Goal: Information Seeking & Learning: Learn about a topic

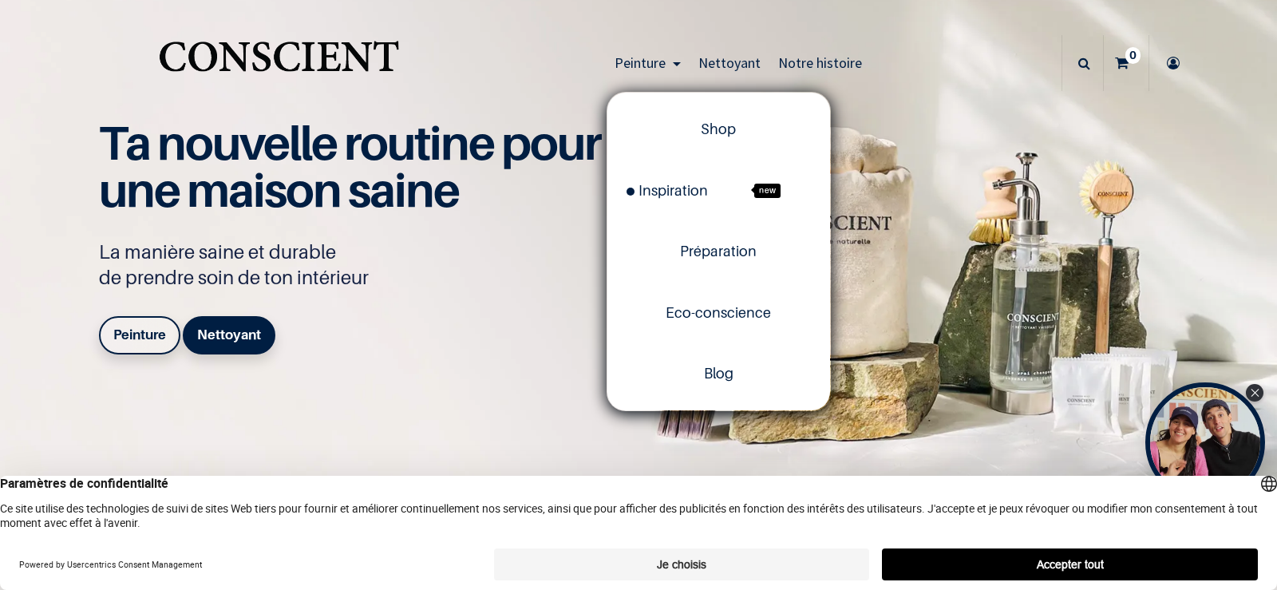
click at [642, 53] on link "Peinture" at bounding box center [648, 63] width 84 height 56
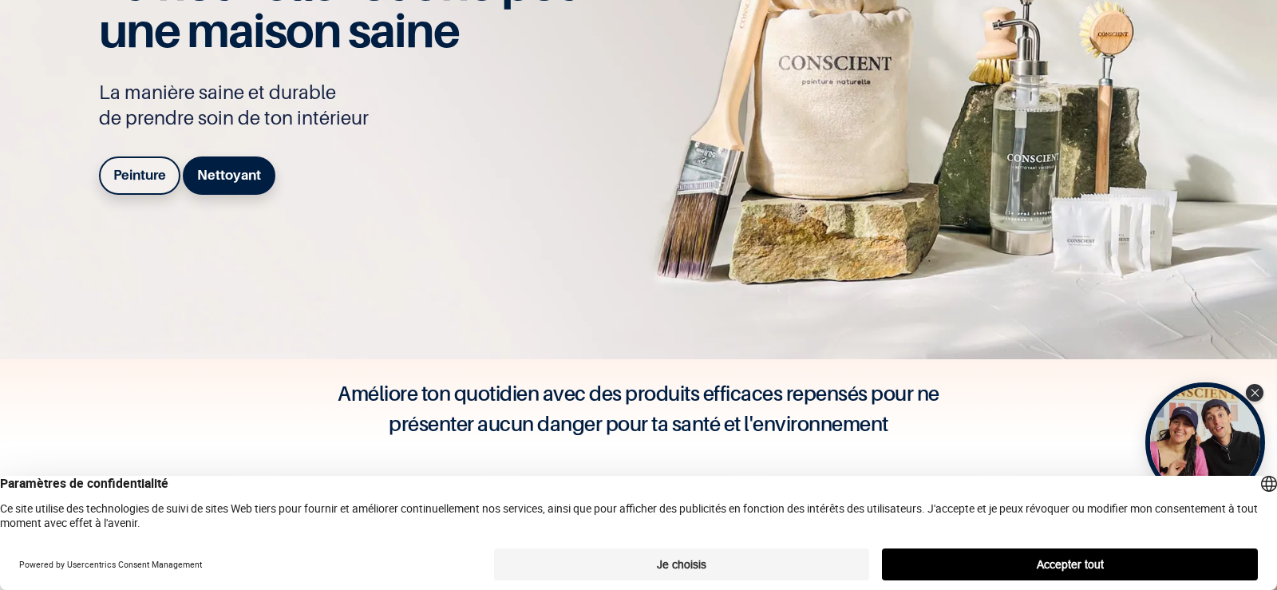
scroll to position [239, 0]
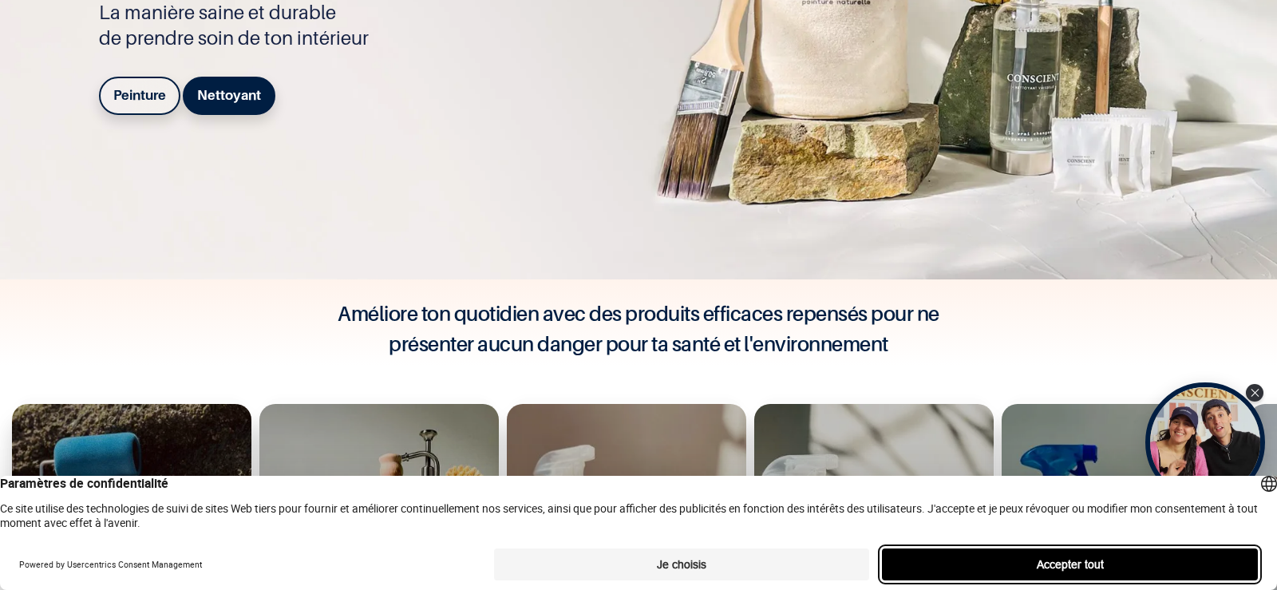
click at [1110, 565] on button "Accepter tout" at bounding box center [1070, 564] width 376 height 32
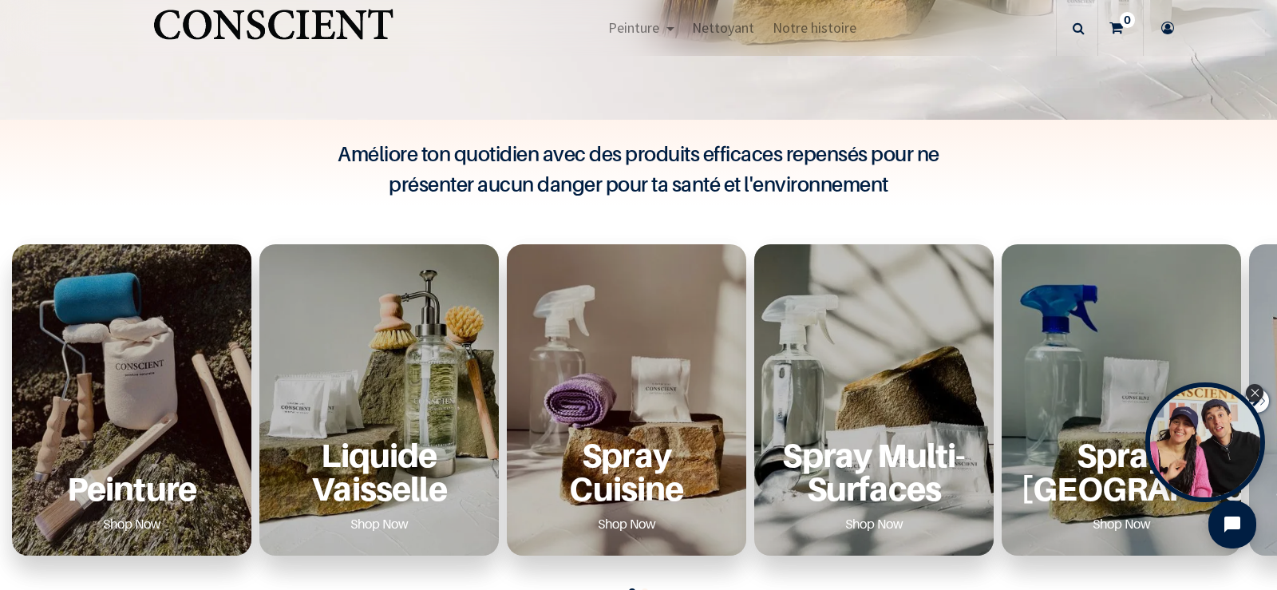
scroll to position [638, 0]
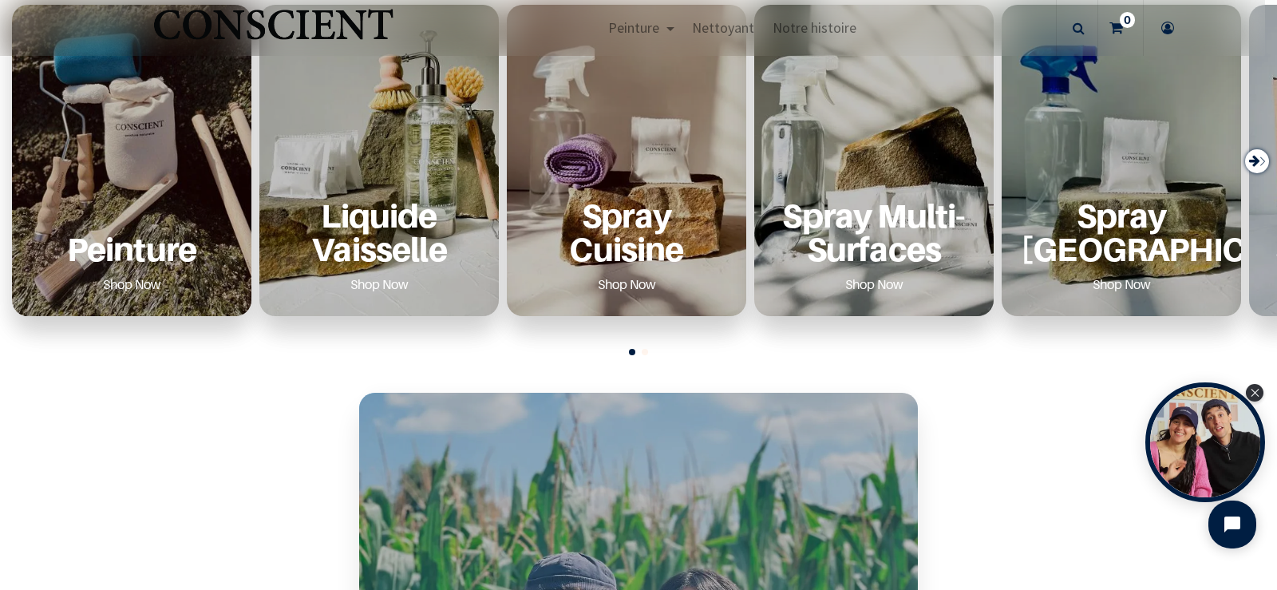
click at [152, 224] on div "Peinture Shop Now" at bounding box center [131, 248] width 201 height 98
click at [136, 254] on p "Peinture" at bounding box center [131, 248] width 201 height 33
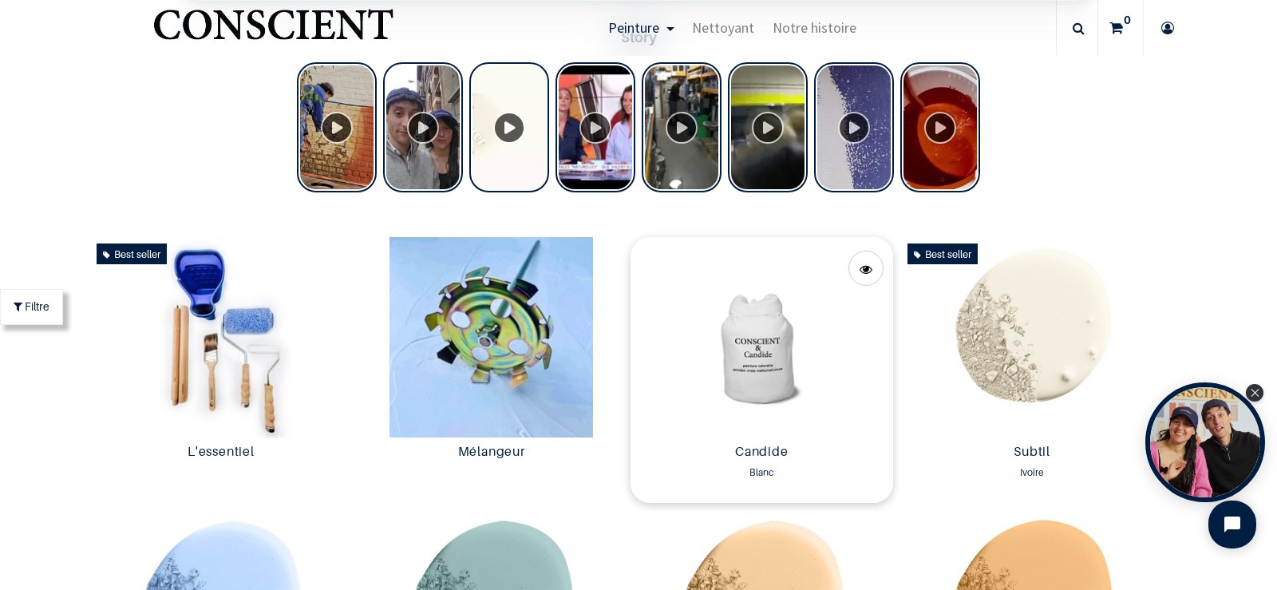
scroll to position [719, 0]
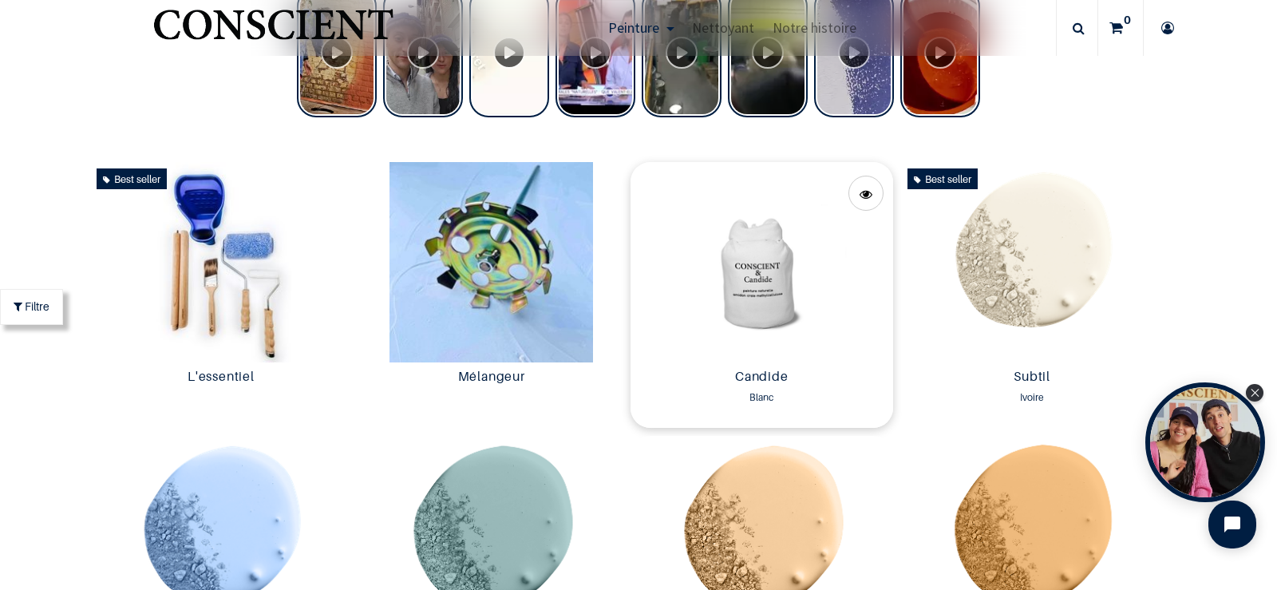
click at [763, 284] on img at bounding box center [761, 262] width 263 height 200
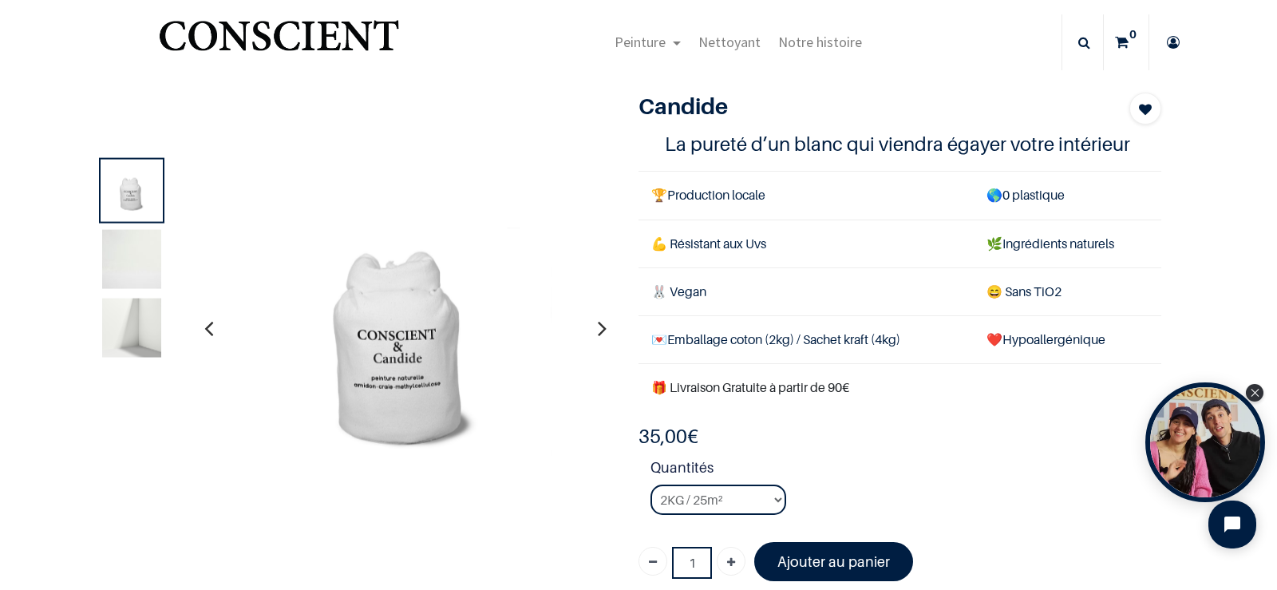
scroll to position [80, 0]
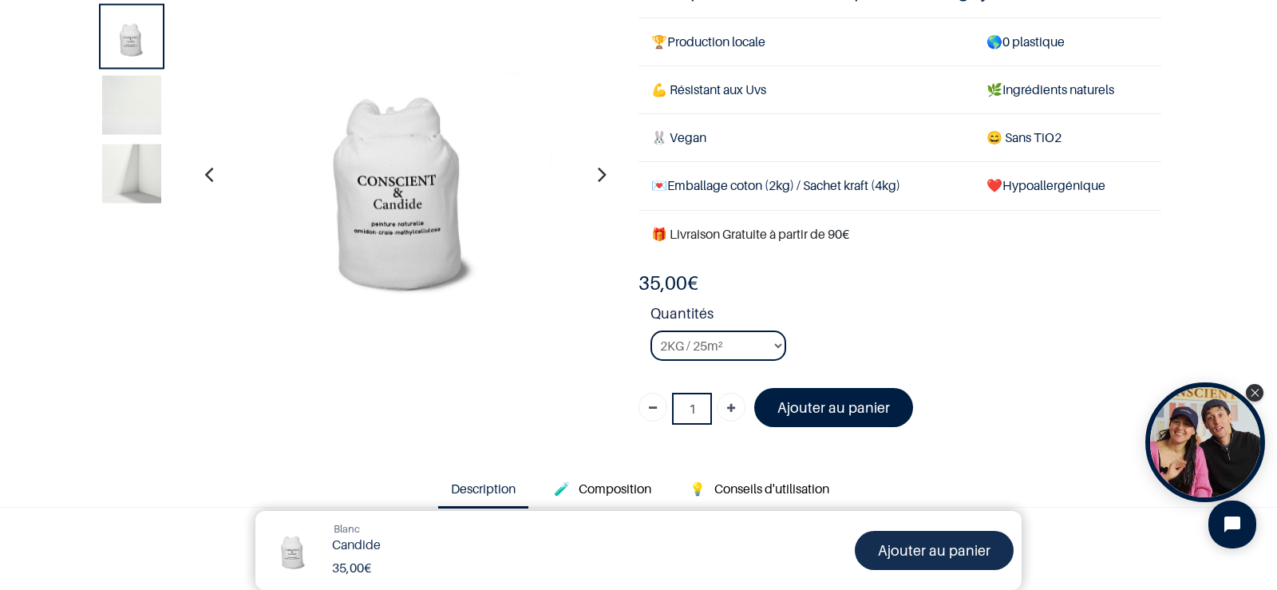
scroll to position [239, 0]
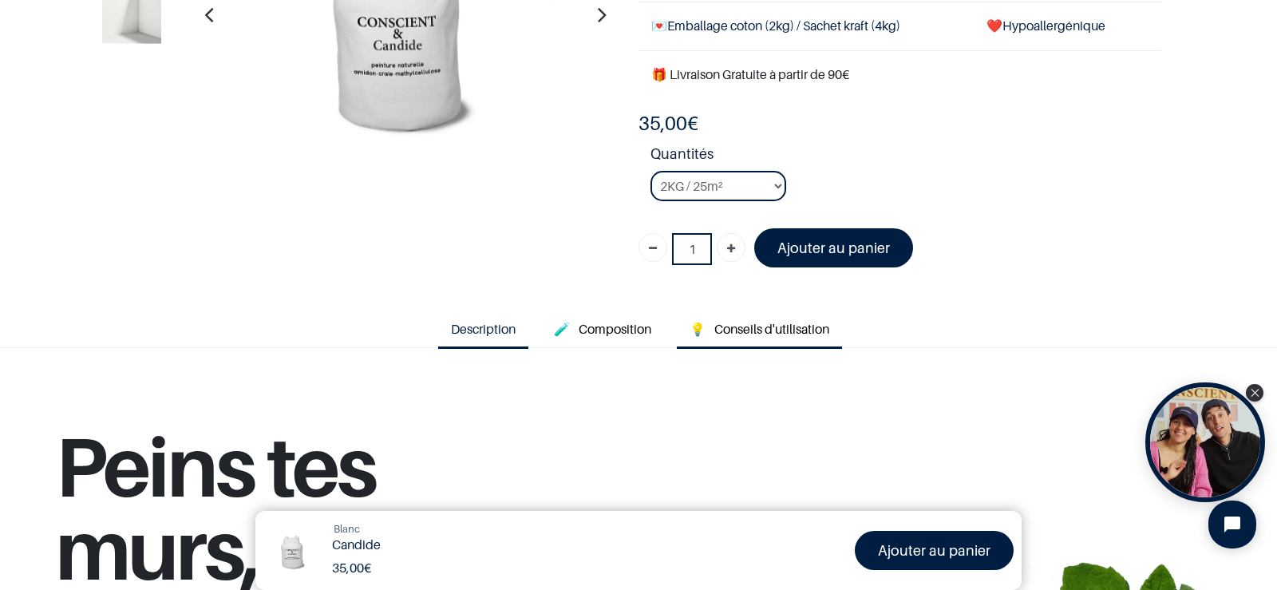
click at [744, 326] on span "Conseils d'utilisation" at bounding box center [771, 329] width 115 height 16
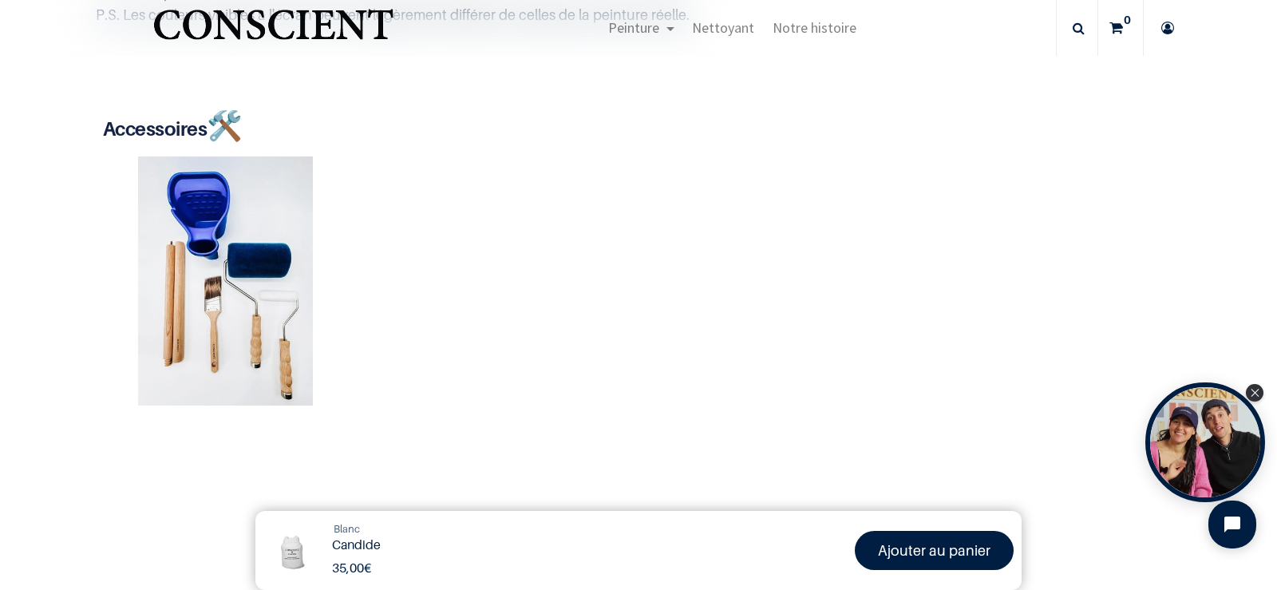
scroll to position [957, 0]
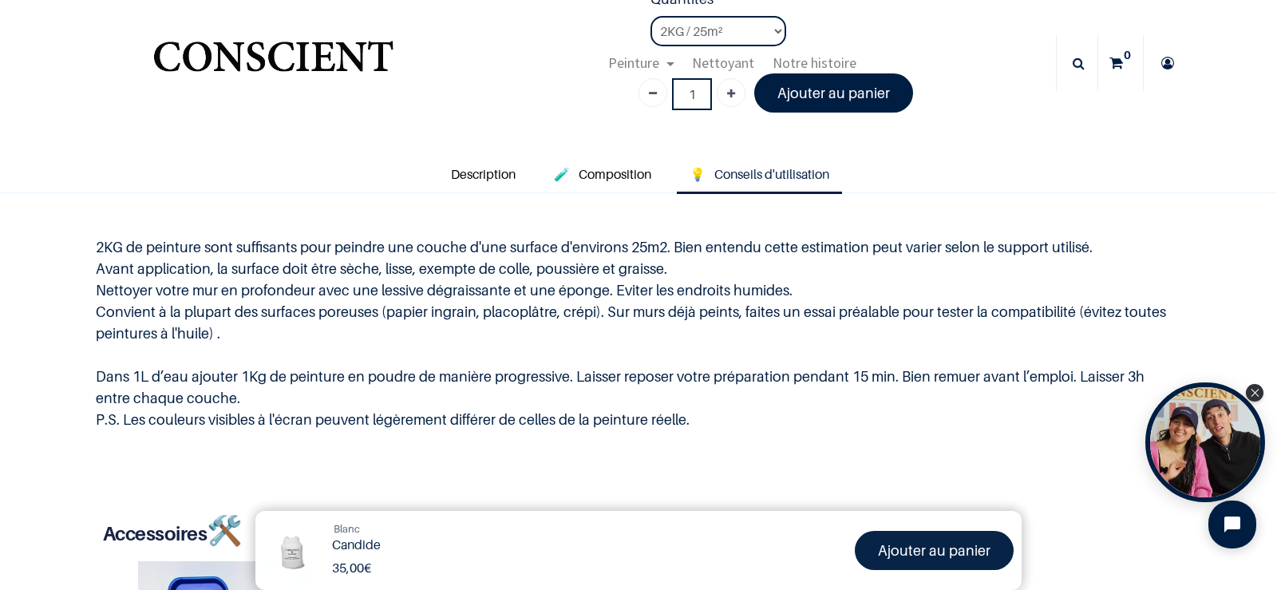
scroll to position [160, 0]
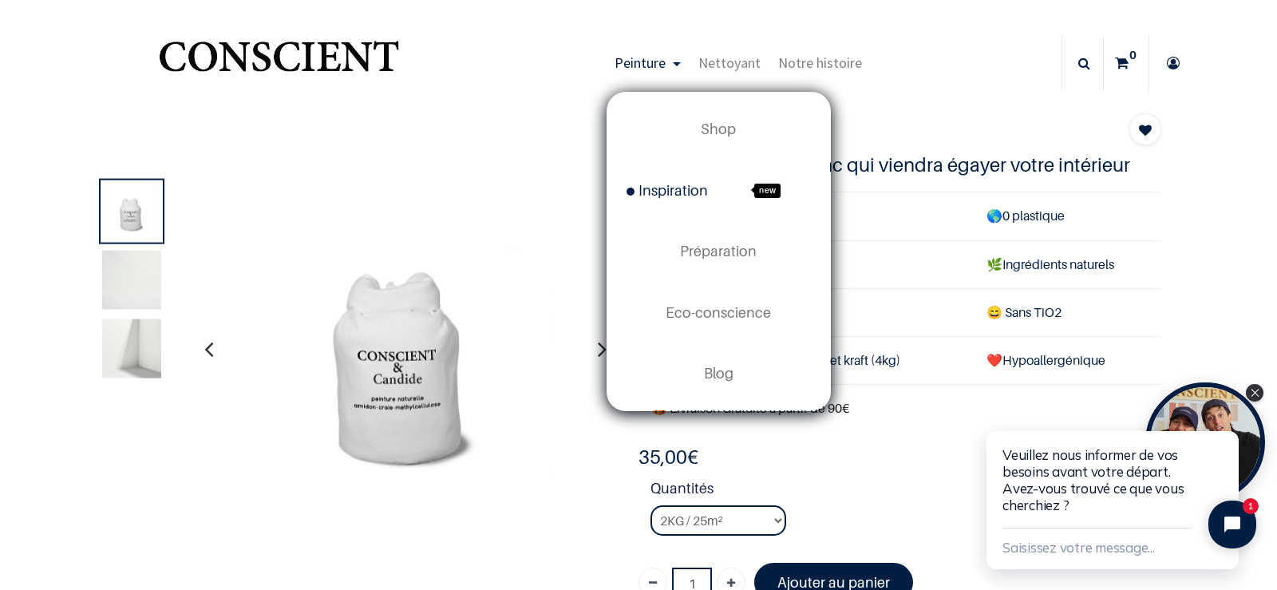
click at [656, 186] on span "Inspiration" at bounding box center [666, 190] width 81 height 17
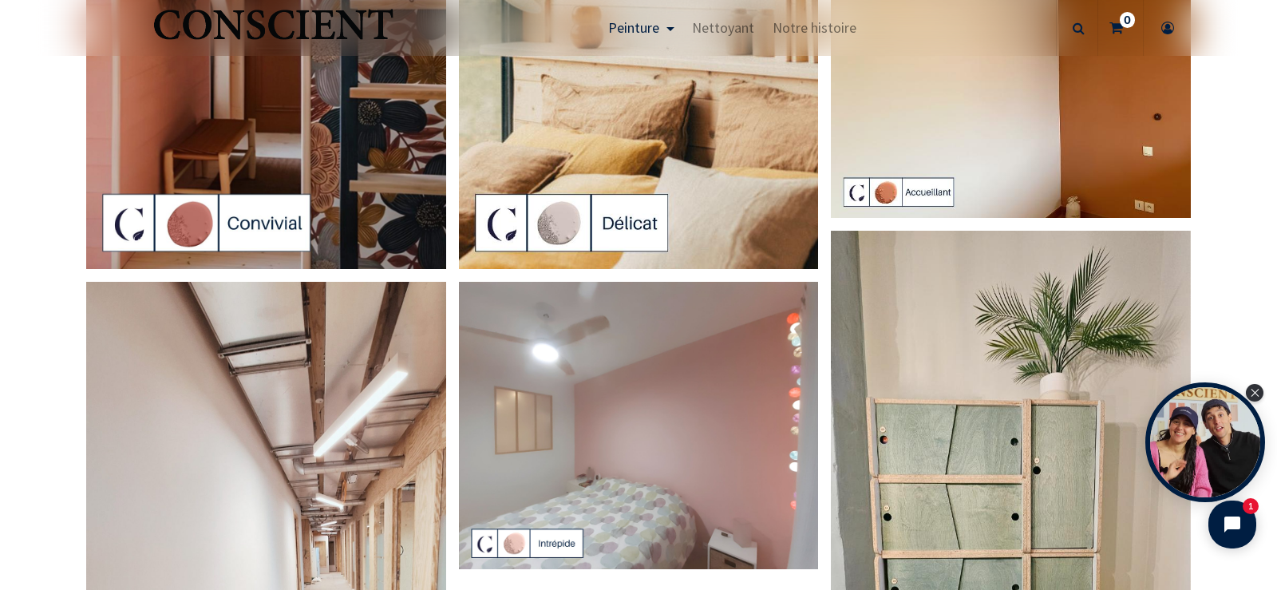
scroll to position [3670, 0]
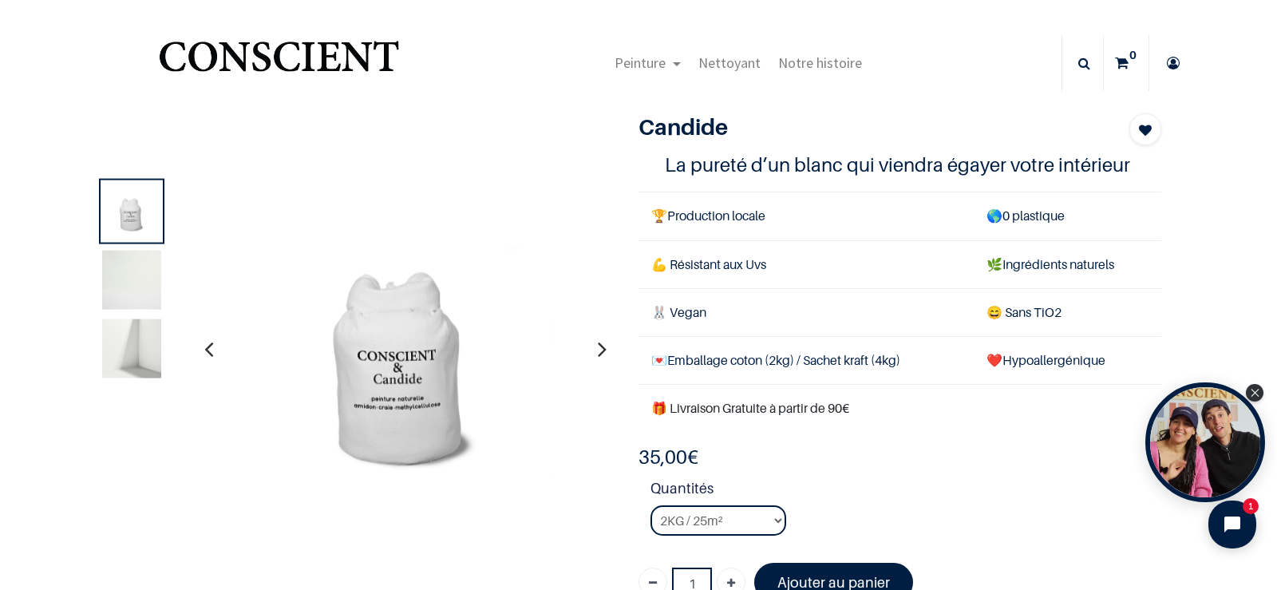
click at [598, 342] on icon "button" at bounding box center [602, 348] width 9 height 43
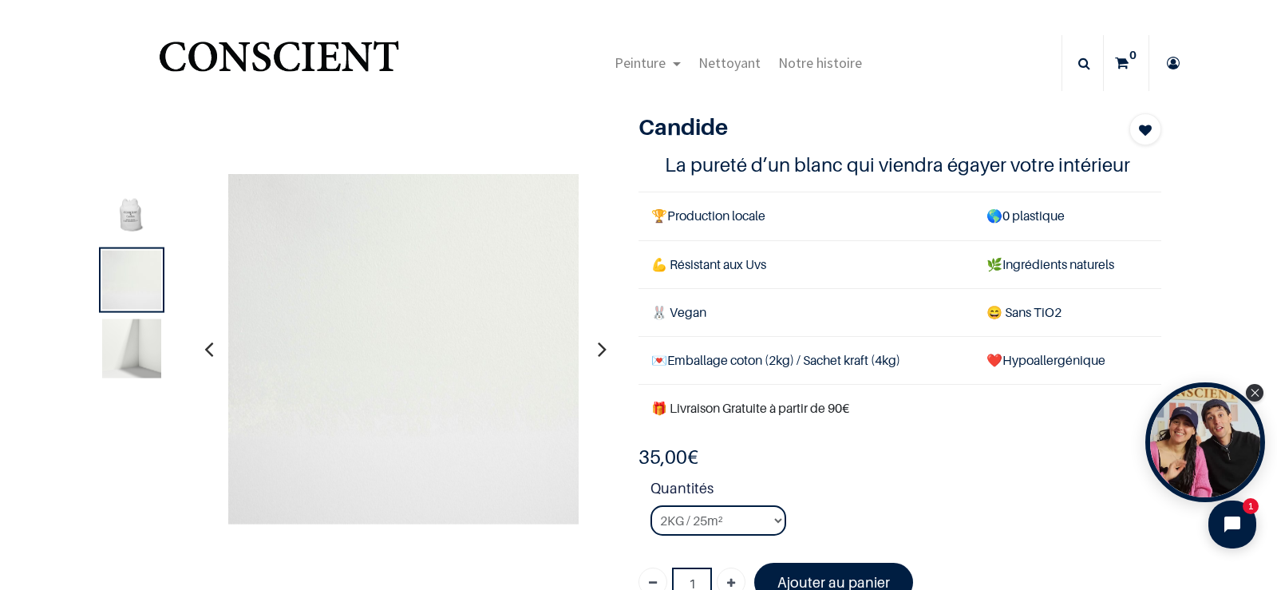
click at [196, 342] on button "button" at bounding box center [208, 348] width 25 height 59
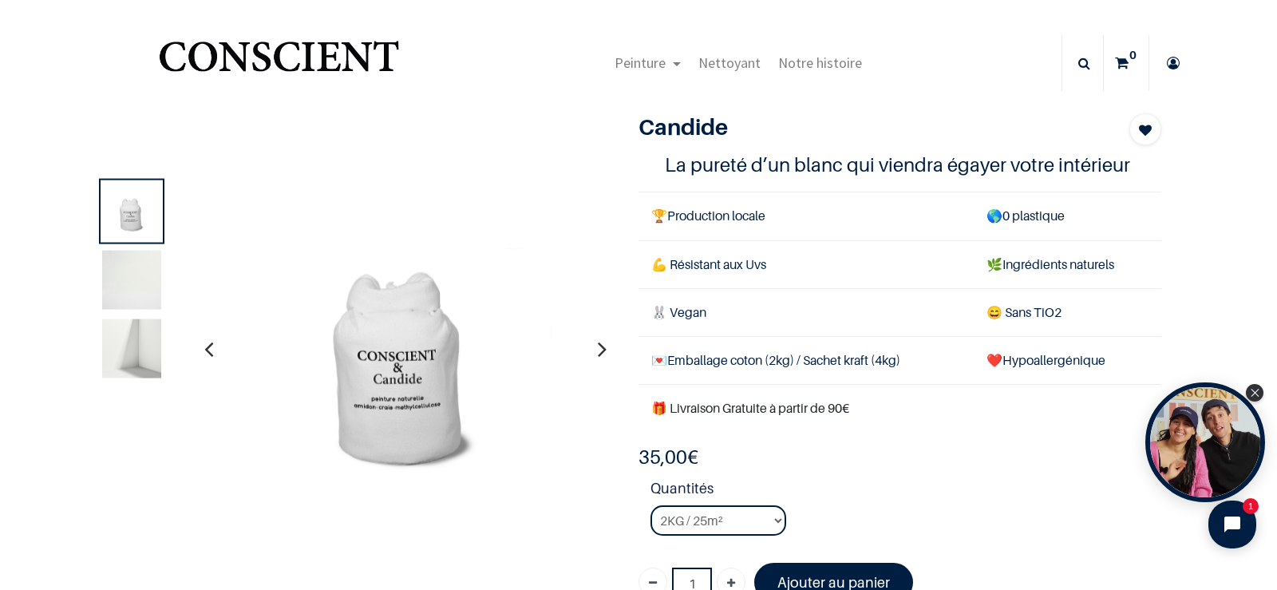
click at [196, 342] on button "button" at bounding box center [208, 348] width 25 height 59
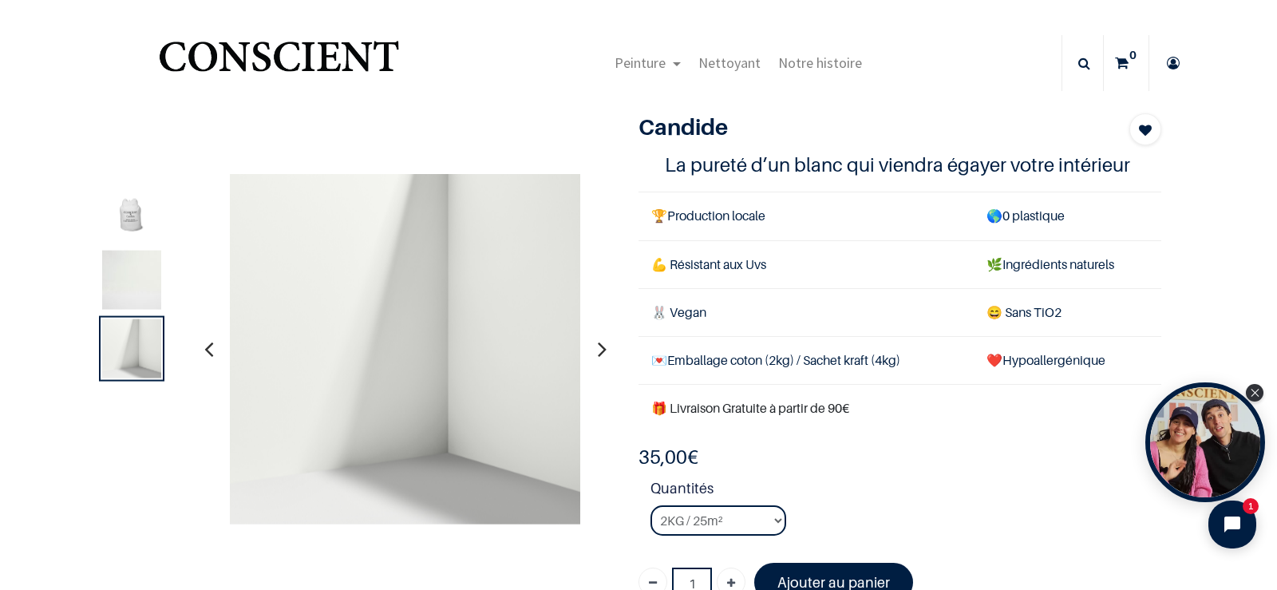
click at [196, 342] on button "button" at bounding box center [208, 348] width 25 height 59
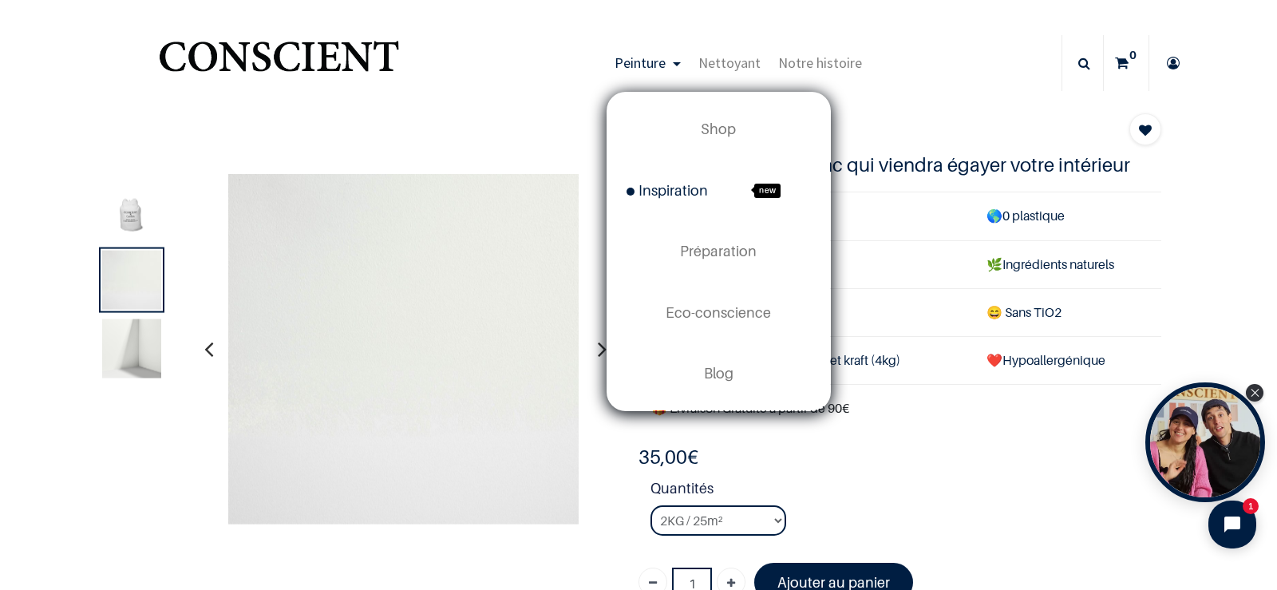
click at [672, 184] on span "Inspiration" at bounding box center [666, 190] width 81 height 17
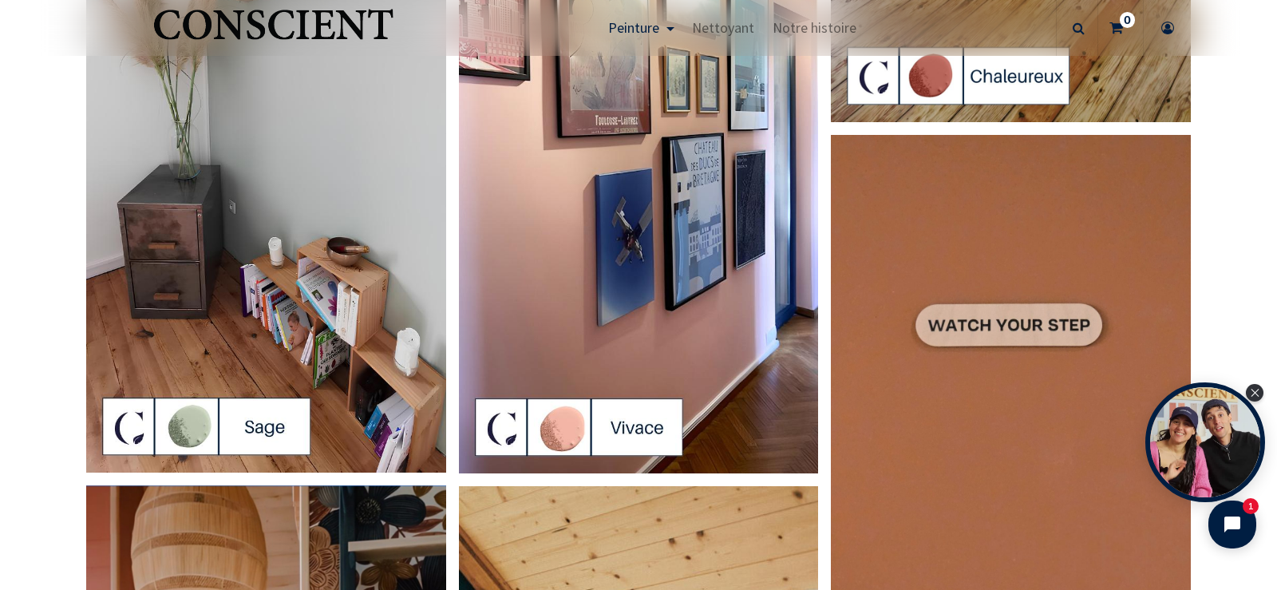
scroll to position [2952, 0]
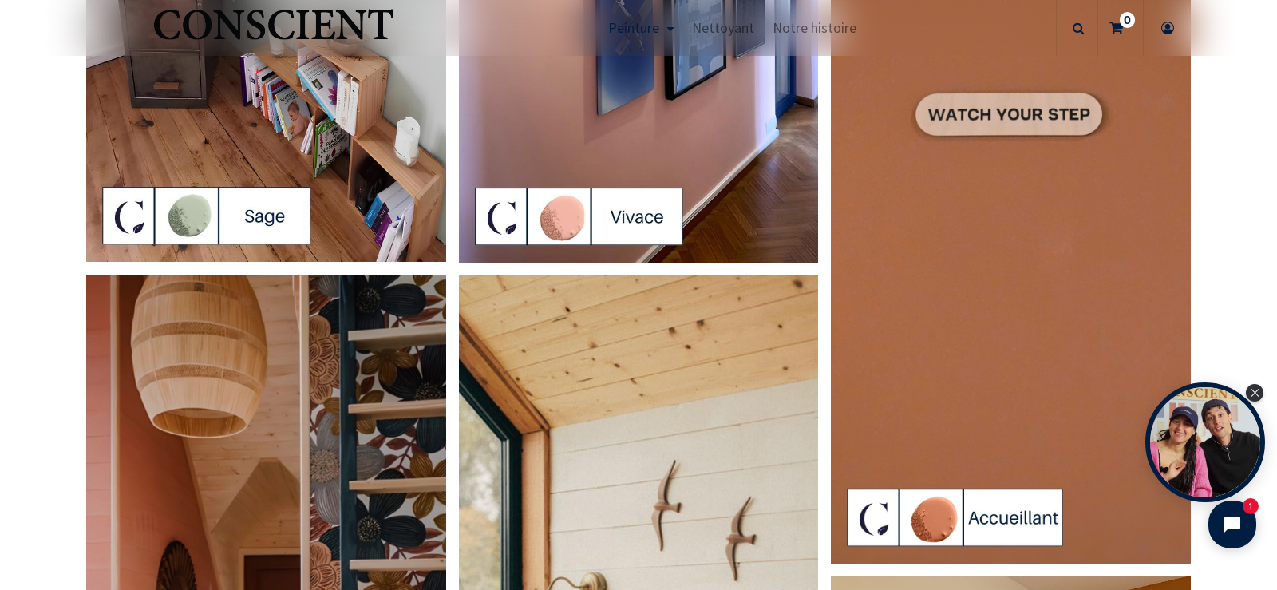
click at [986, 115] on img at bounding box center [1011, 243] width 360 height 639
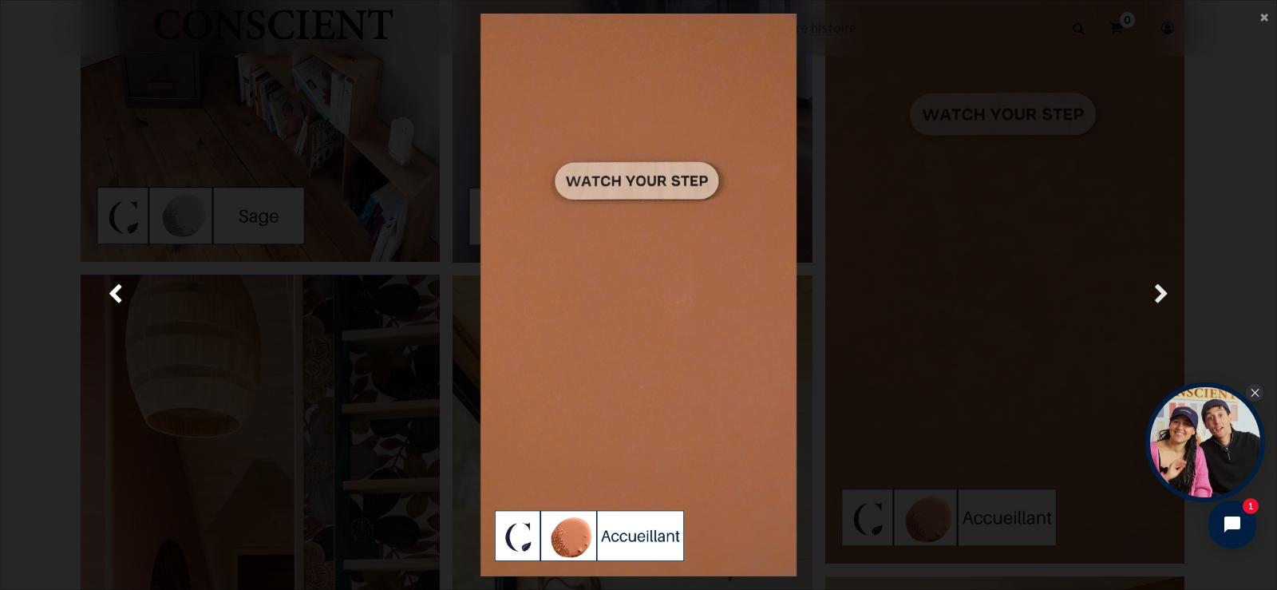
click at [1163, 284] on span "Suivante" at bounding box center [1161, 294] width 15 height 31
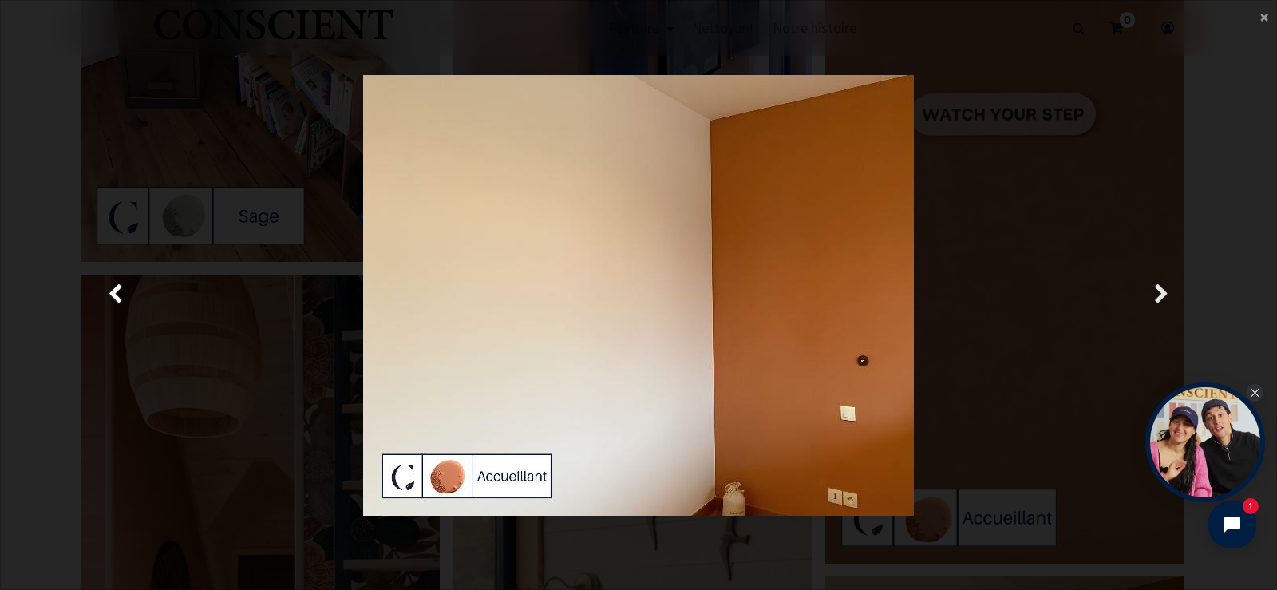
click at [1163, 284] on span "Suivante" at bounding box center [1161, 294] width 15 height 31
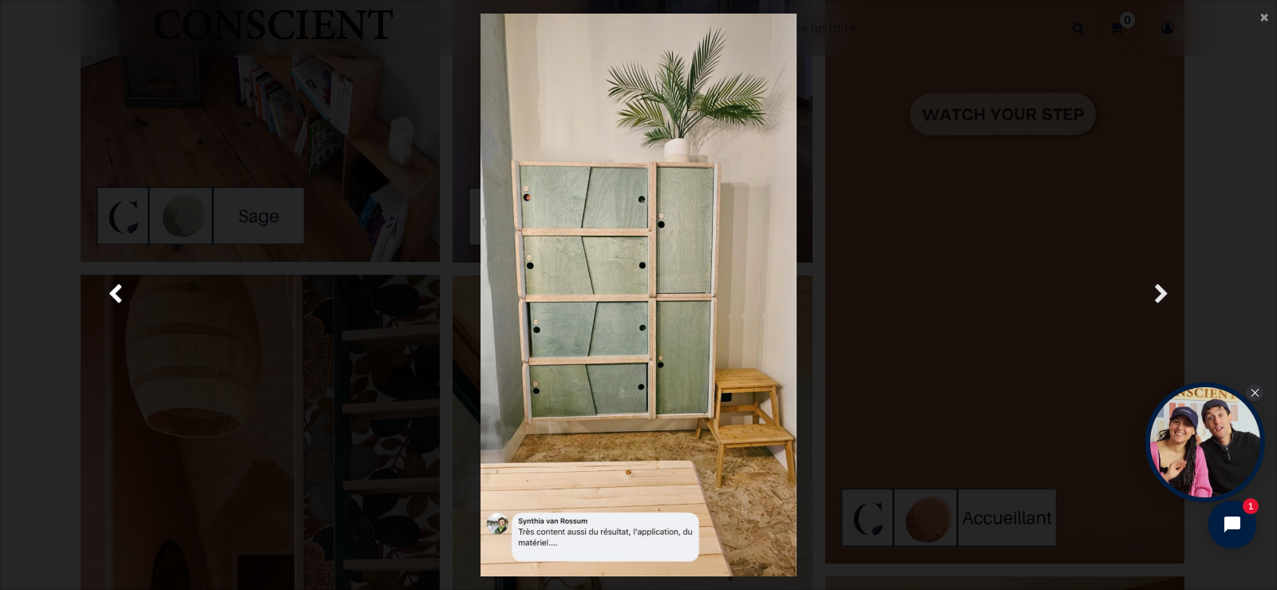
click at [1163, 284] on span "Suivante" at bounding box center [1161, 294] width 15 height 31
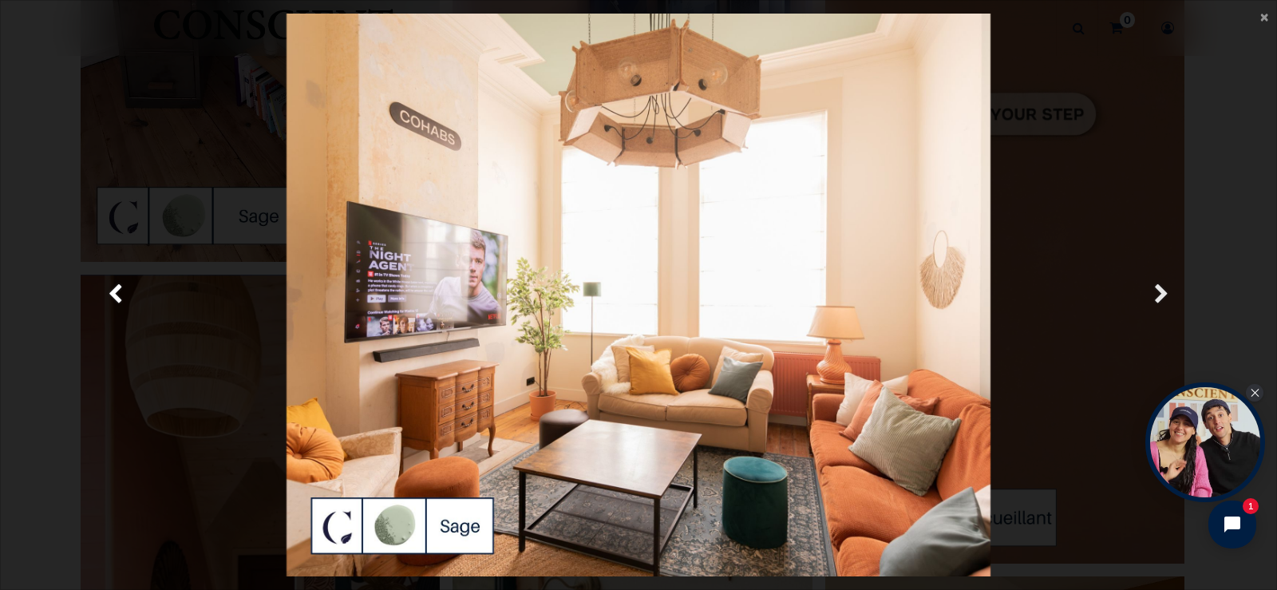
click at [1163, 284] on span "Suivante" at bounding box center [1161, 294] width 15 height 31
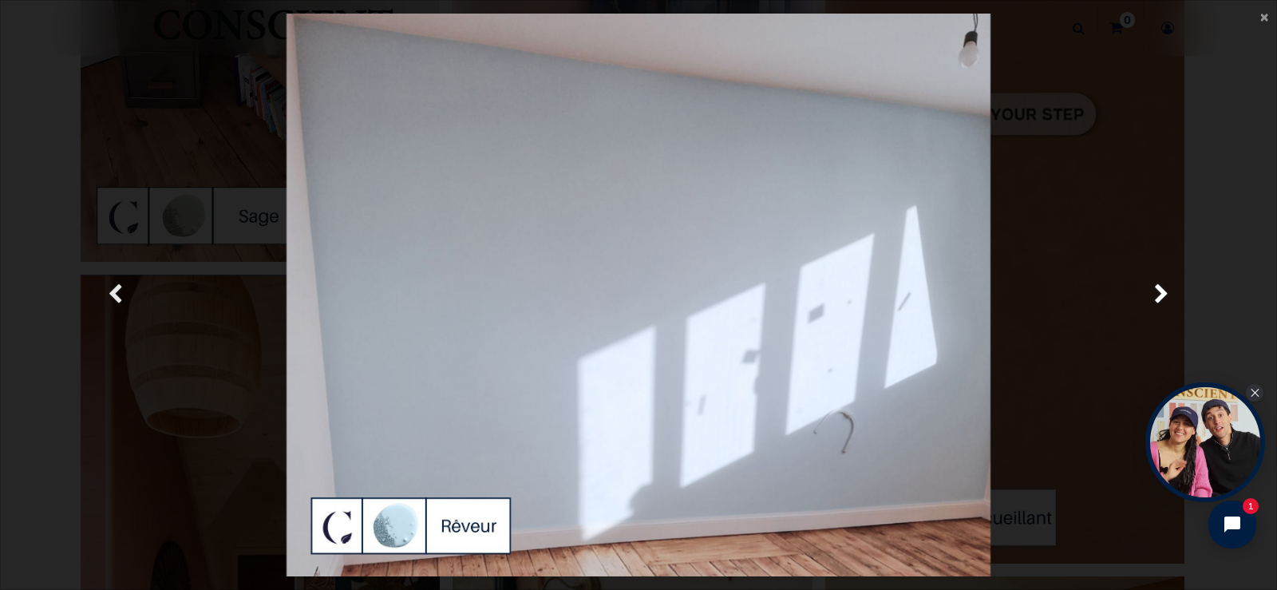
click at [113, 290] on span "Précedent" at bounding box center [115, 294] width 15 height 31
